Goal: Check status: Check status

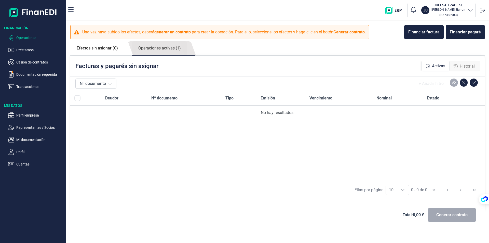
click at [169, 45] on link "Operaciones activas (1)" at bounding box center [159, 48] width 55 height 14
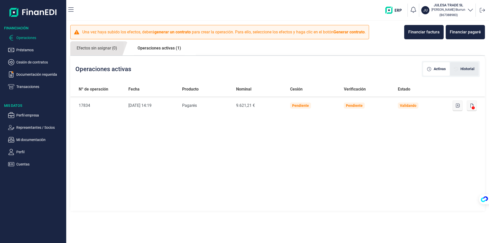
click at [469, 68] on span "Historial" at bounding box center [467, 68] width 14 height 5
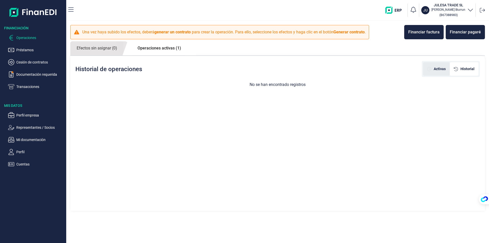
click at [439, 67] on span "Activas" at bounding box center [439, 68] width 12 height 5
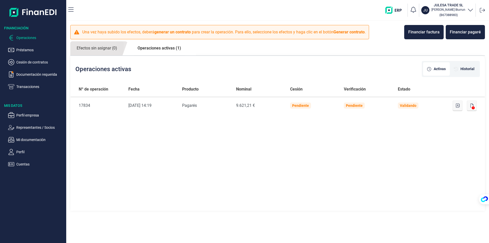
click at [35, 38] on p "Operaciones" at bounding box center [40, 38] width 48 height 6
click at [147, 49] on link "Operaciones activas (1)" at bounding box center [159, 48] width 56 height 14
click at [149, 45] on link "Operaciones activas (1)" at bounding box center [159, 48] width 56 height 14
click at [157, 46] on link "Operaciones activas (1)" at bounding box center [159, 48] width 56 height 14
click at [460, 32] on div "Financiar pagaré" at bounding box center [464, 32] width 31 height 6
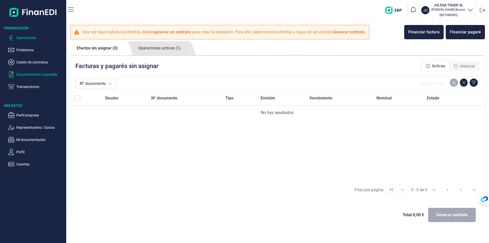
click at [38, 75] on p "Documentación requerida" at bounding box center [40, 74] width 48 height 6
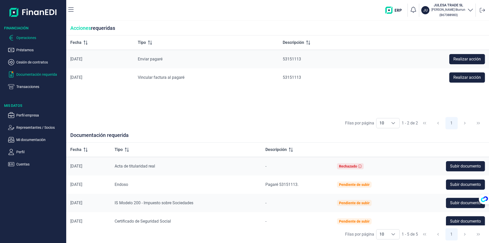
click at [20, 37] on p "Operaciones" at bounding box center [40, 38] width 48 height 6
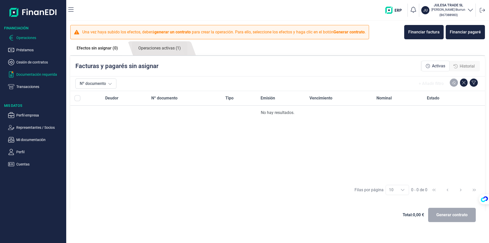
click at [29, 73] on p "Documentación requerida" at bounding box center [40, 74] width 48 height 6
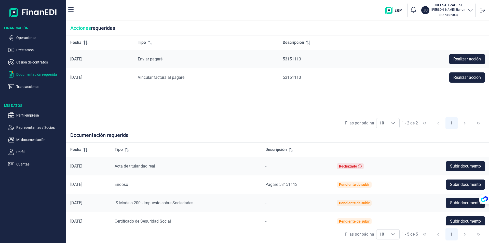
click at [186, 9] on div "[PERSON_NAME] TRADE SL [PERSON_NAME] ( B67388983 )" at bounding box center [282, 10] width 409 height 16
click at [28, 37] on p "Operaciones" at bounding box center [40, 38] width 48 height 6
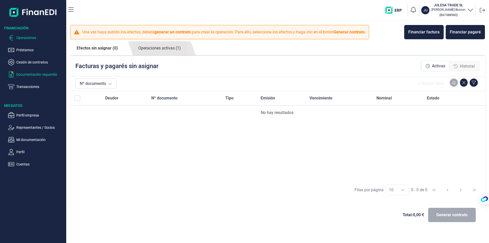
click at [20, 75] on p "Documentación requerida" at bounding box center [40, 74] width 48 height 6
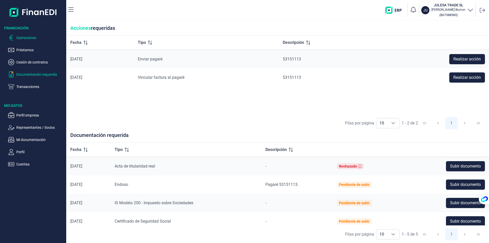
click at [26, 40] on p "Operaciones" at bounding box center [40, 38] width 48 height 6
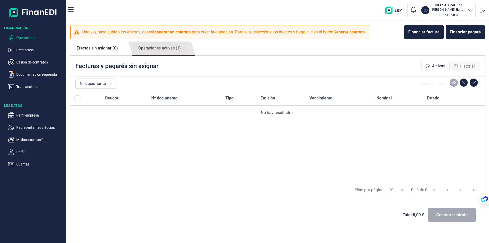
click at [157, 49] on link "Operaciones activas (1)" at bounding box center [159, 48] width 55 height 14
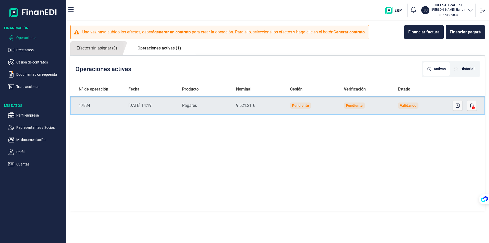
click at [405, 106] on div "Validando" at bounding box center [408, 105] width 17 height 4
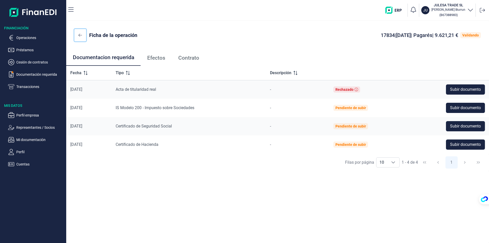
click at [77, 33] on button at bounding box center [80, 35] width 12 height 12
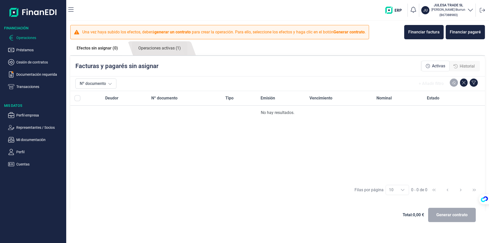
click at [25, 37] on p "Operaciones" at bounding box center [40, 38] width 48 height 6
click at [157, 48] on link "Operaciones activas (1)" at bounding box center [159, 48] width 55 height 14
